Goal: Information Seeking & Learning: Learn about a topic

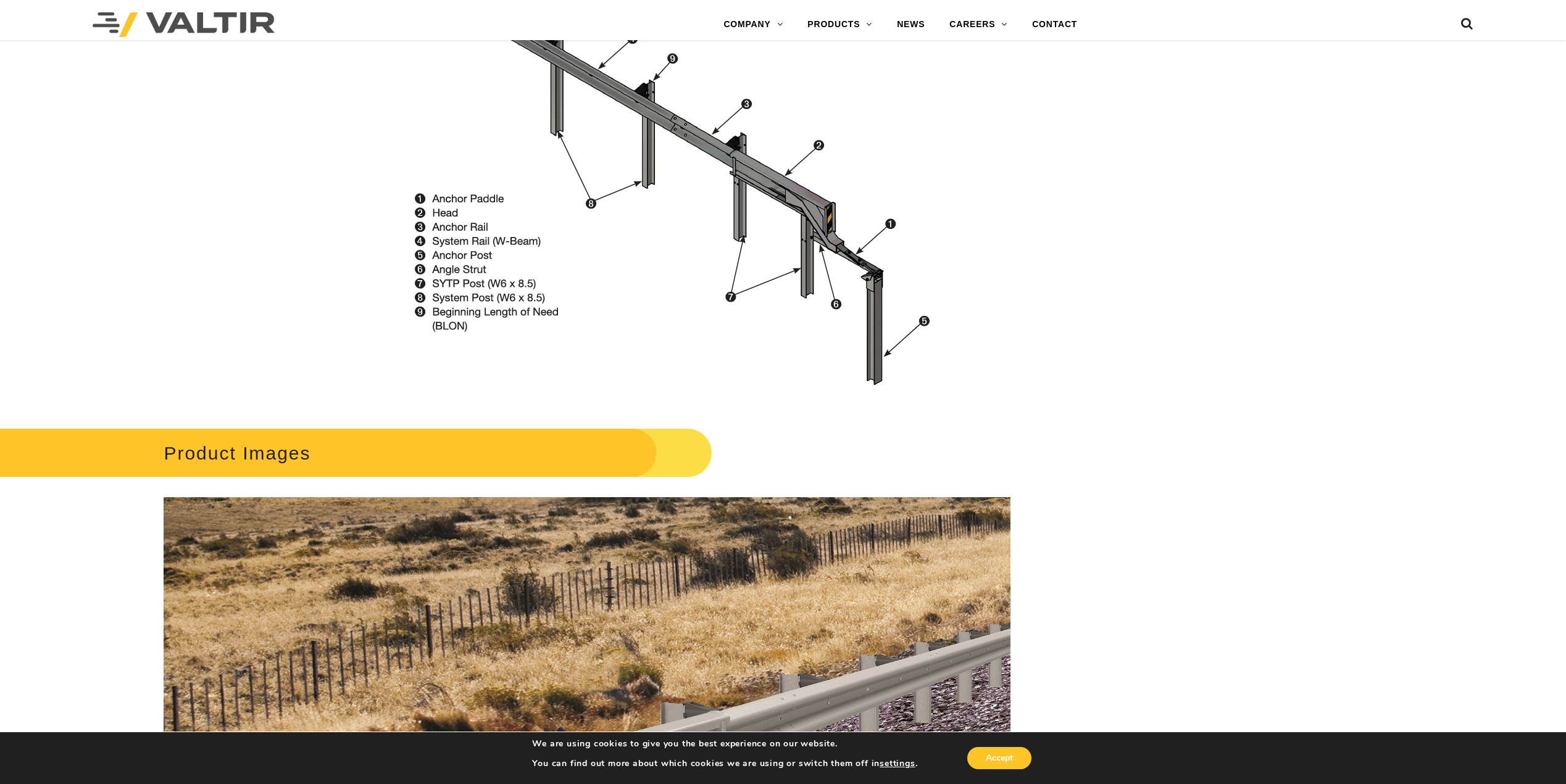
scroll to position [1048, 0]
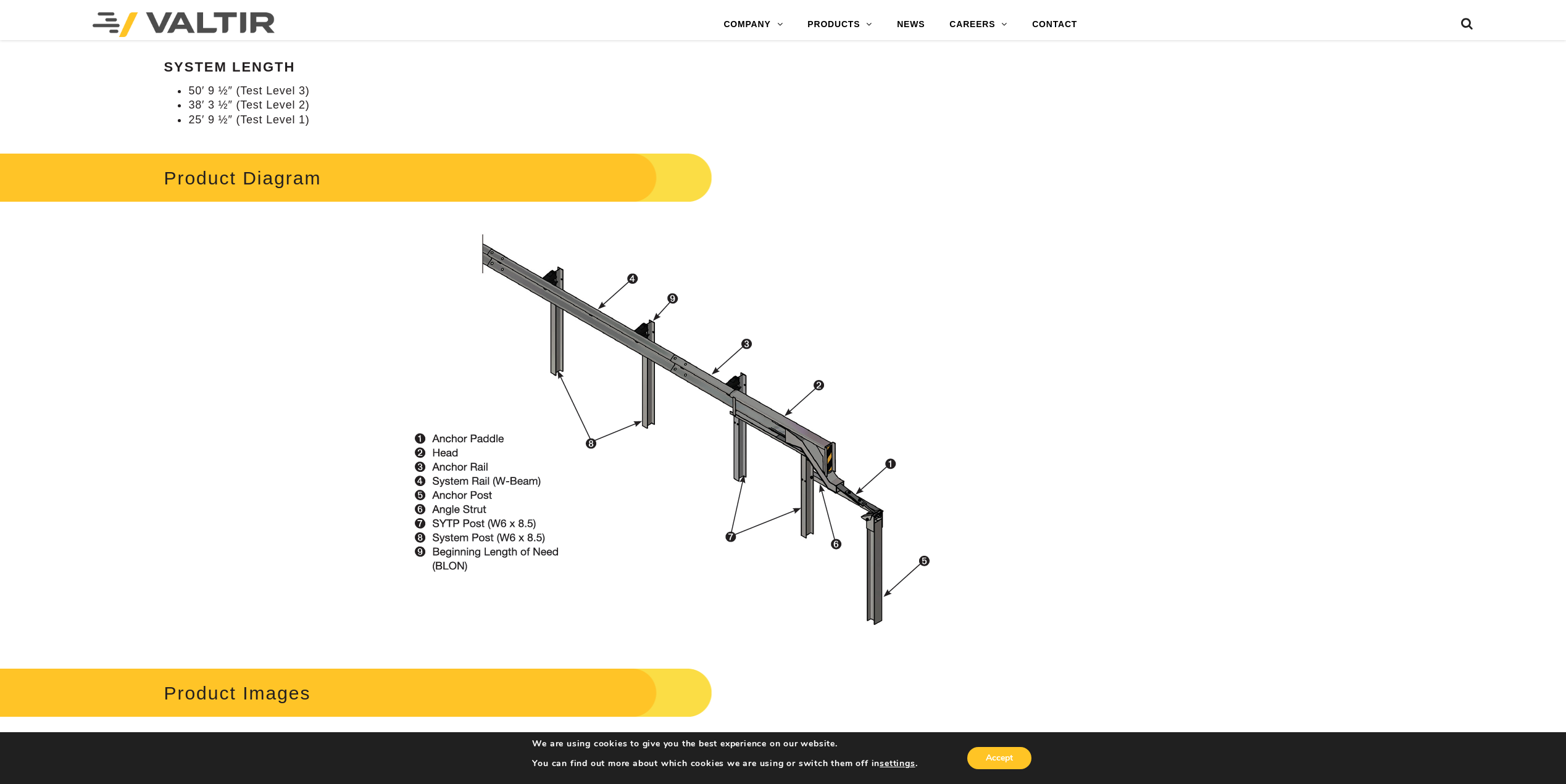
drag, startPoint x: 243, startPoint y: 186, endPoint x: 273, endPoint y: 207, distance: 36.6
click at [243, 186] on h2 "Product Diagram" at bounding box center [320, 178] width 783 height 57
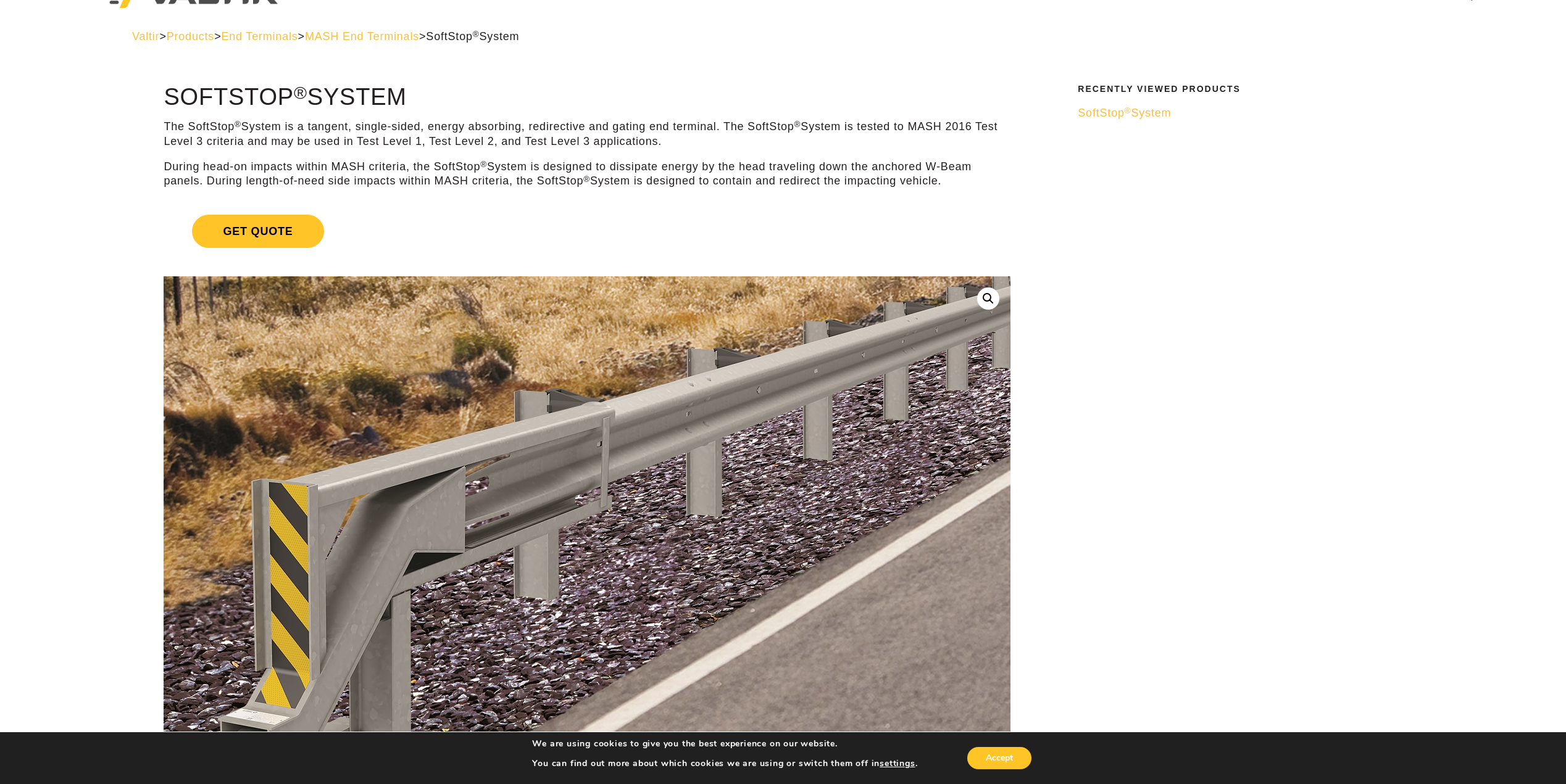
scroll to position [0, 0]
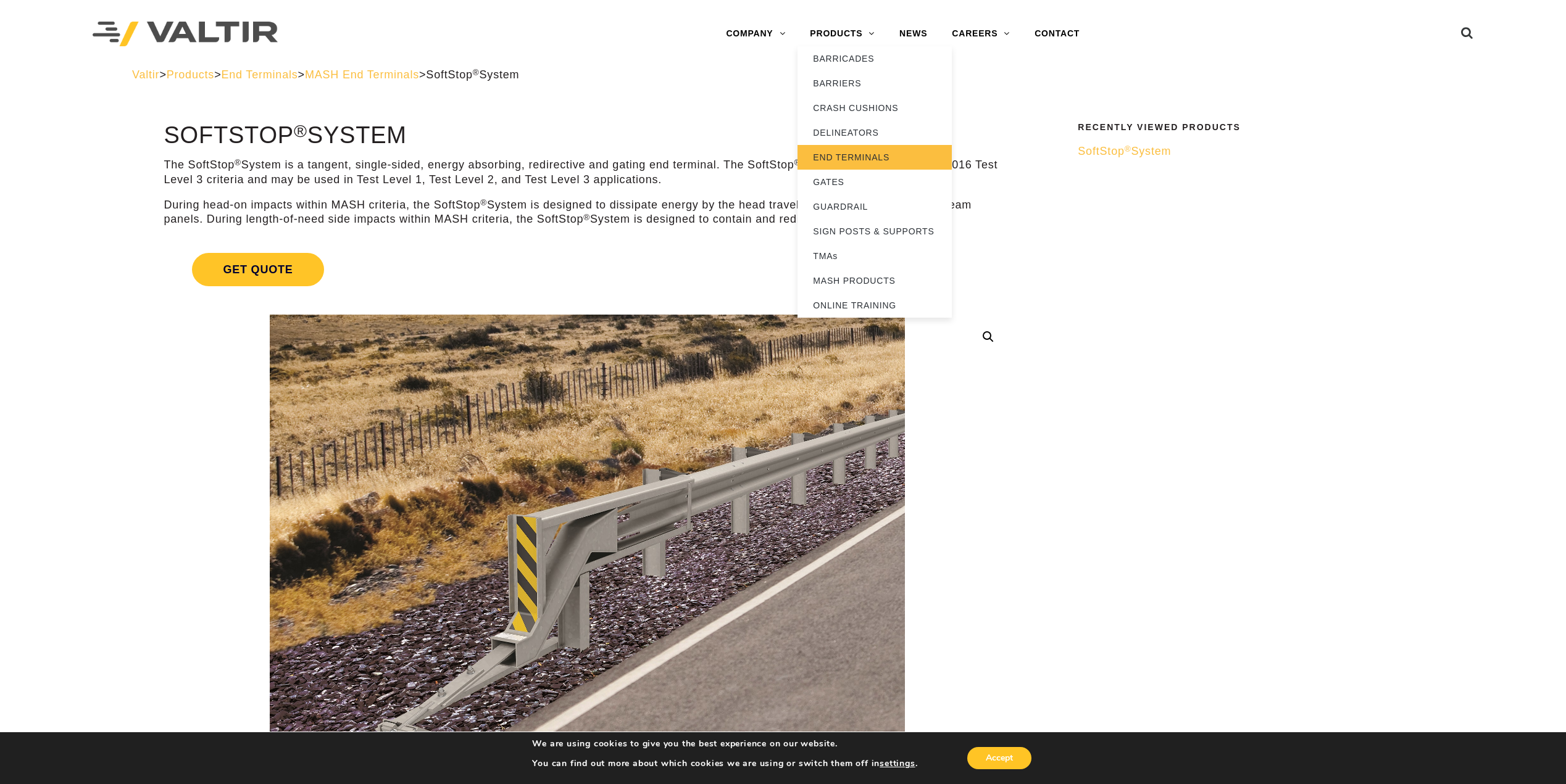
click at [863, 158] on link "END TERMINALS" at bounding box center [874, 158] width 154 height 25
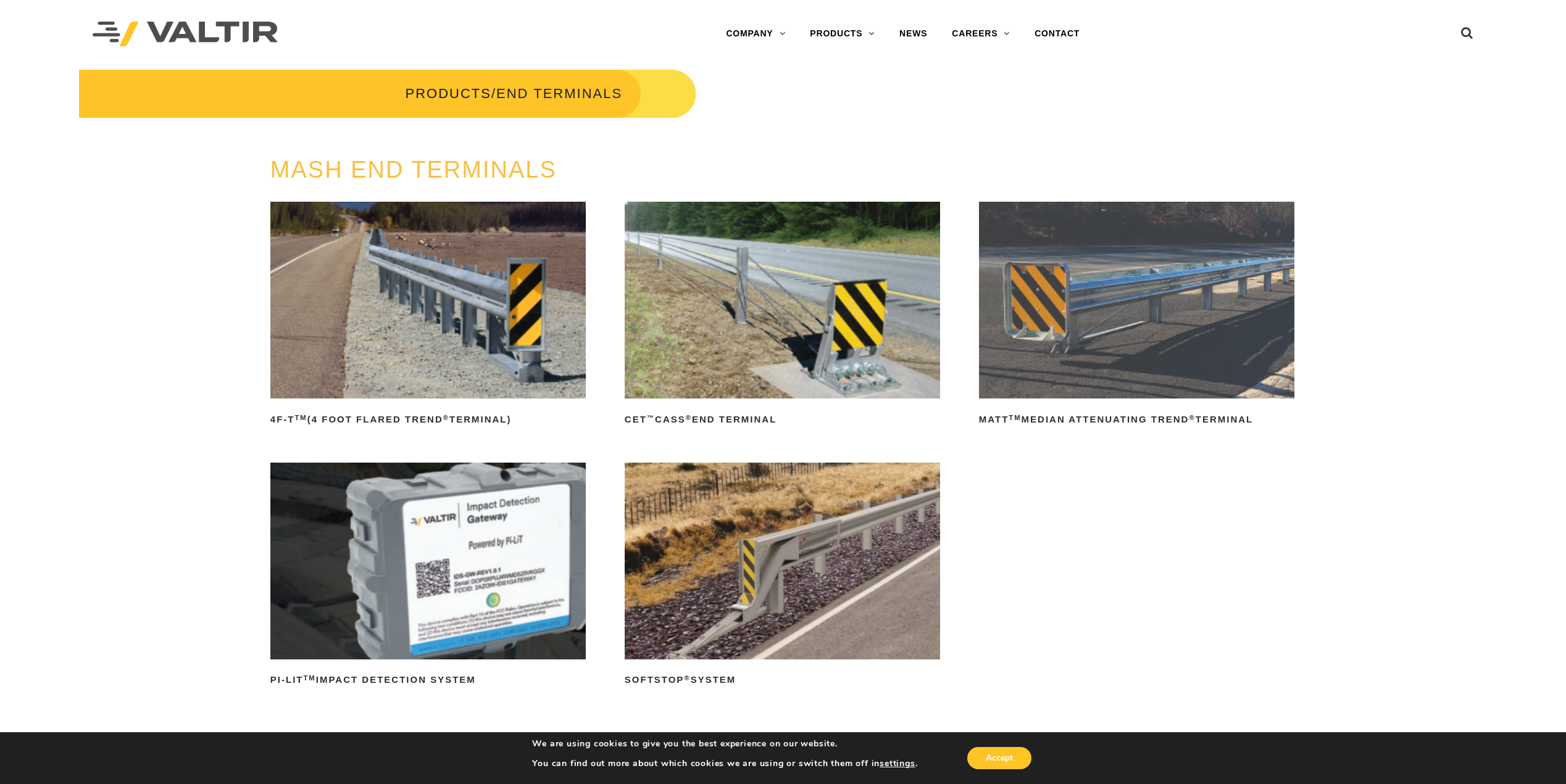
click at [766, 341] on img at bounding box center [782, 300] width 315 height 197
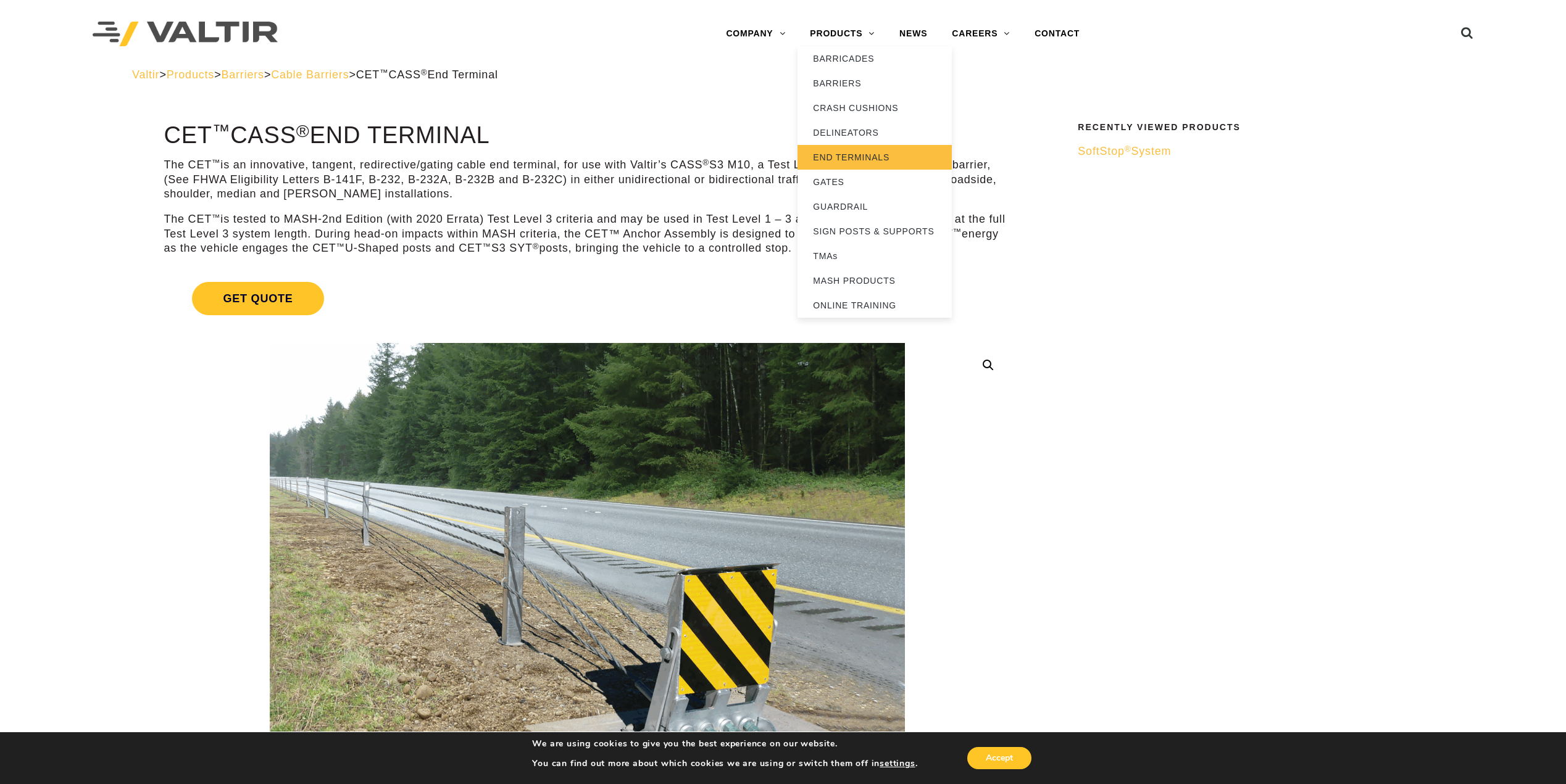
click at [860, 148] on link "END TERMINALS" at bounding box center [874, 158] width 154 height 25
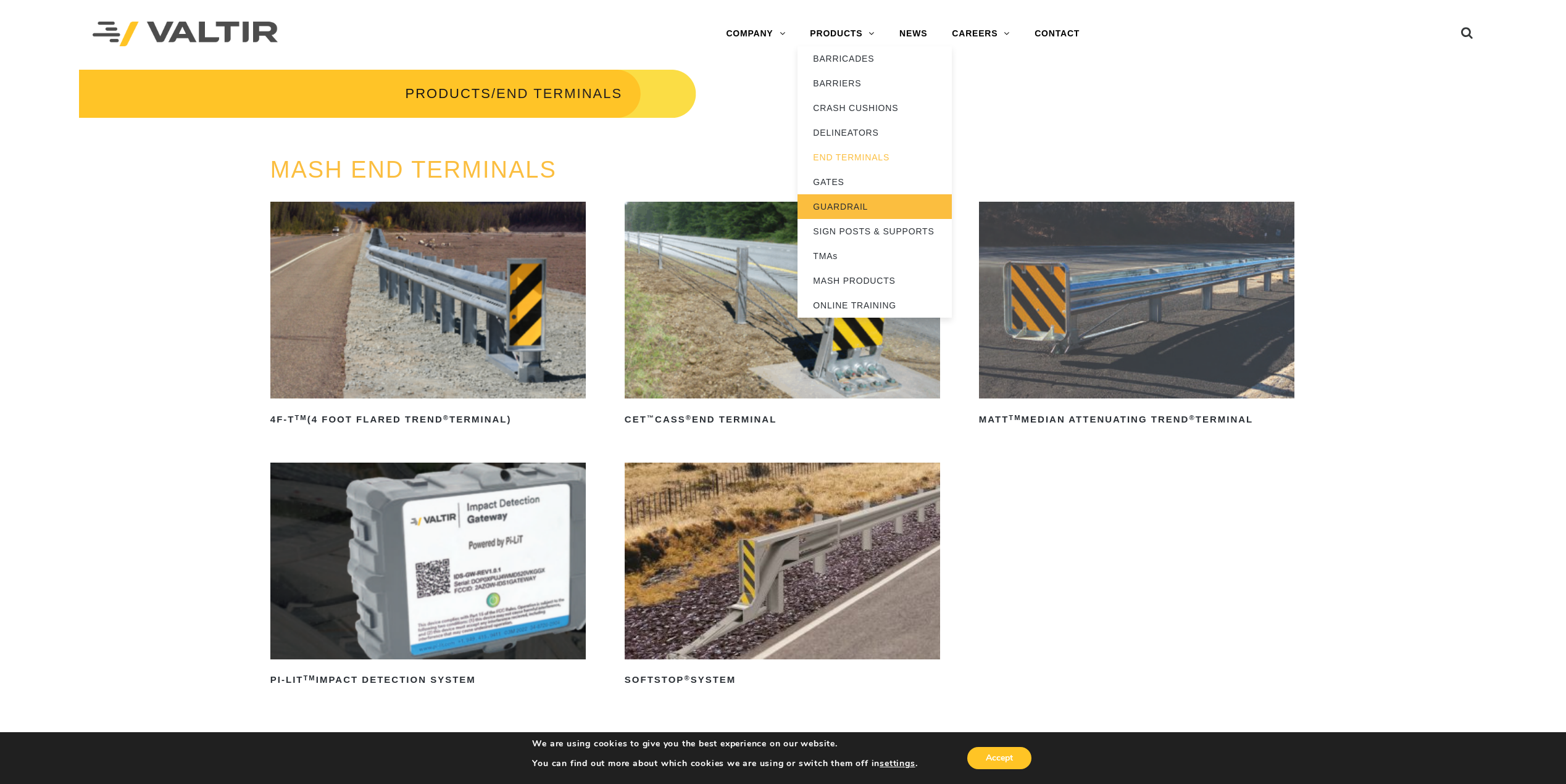
click at [832, 204] on link "GUARDRAIL" at bounding box center [874, 207] width 154 height 25
